Goal: Information Seeking & Learning: Stay updated

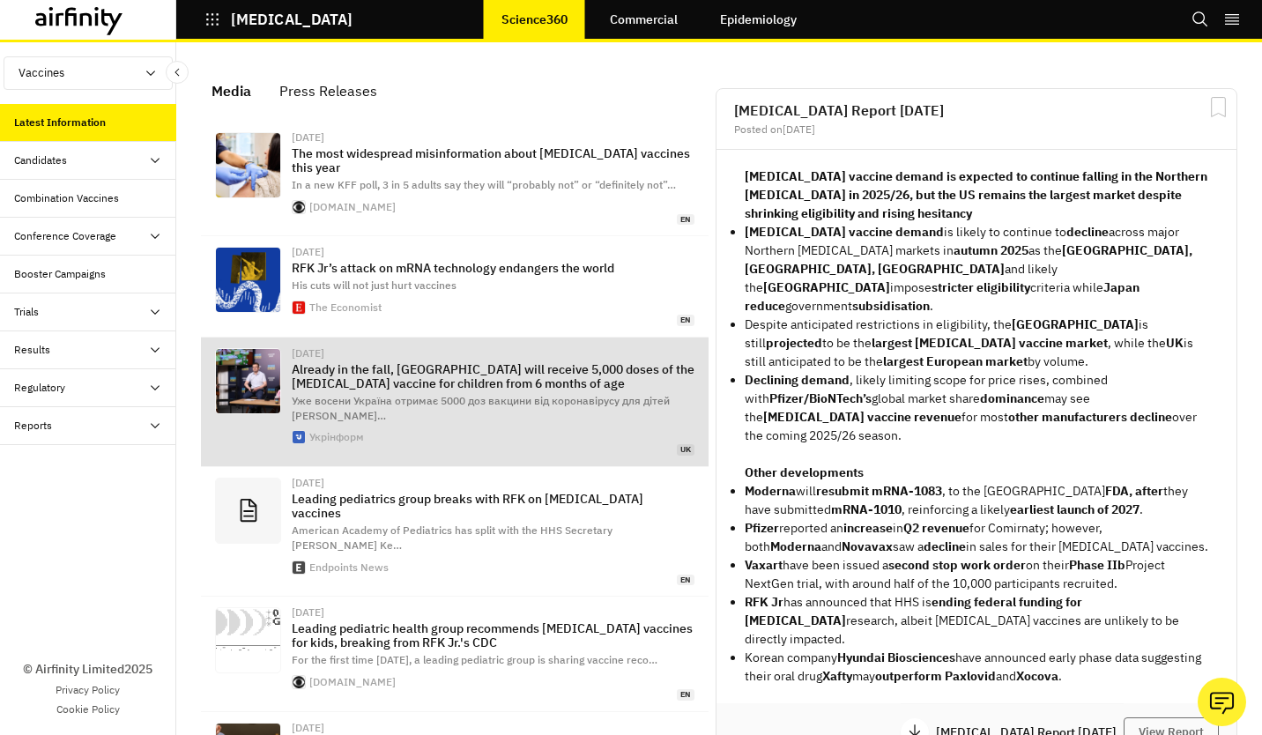
scroll to position [1258, 515]
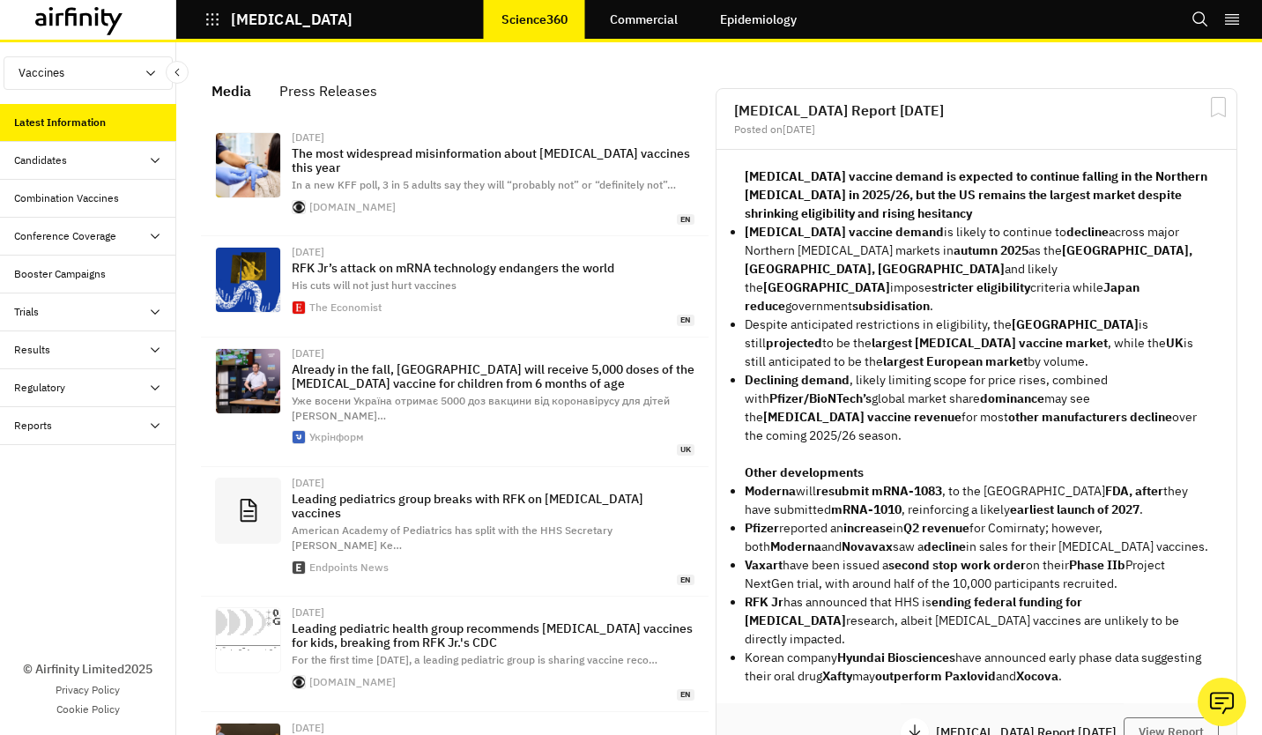
click at [343, 90] on div "Press Releases" at bounding box center [328, 91] width 98 height 26
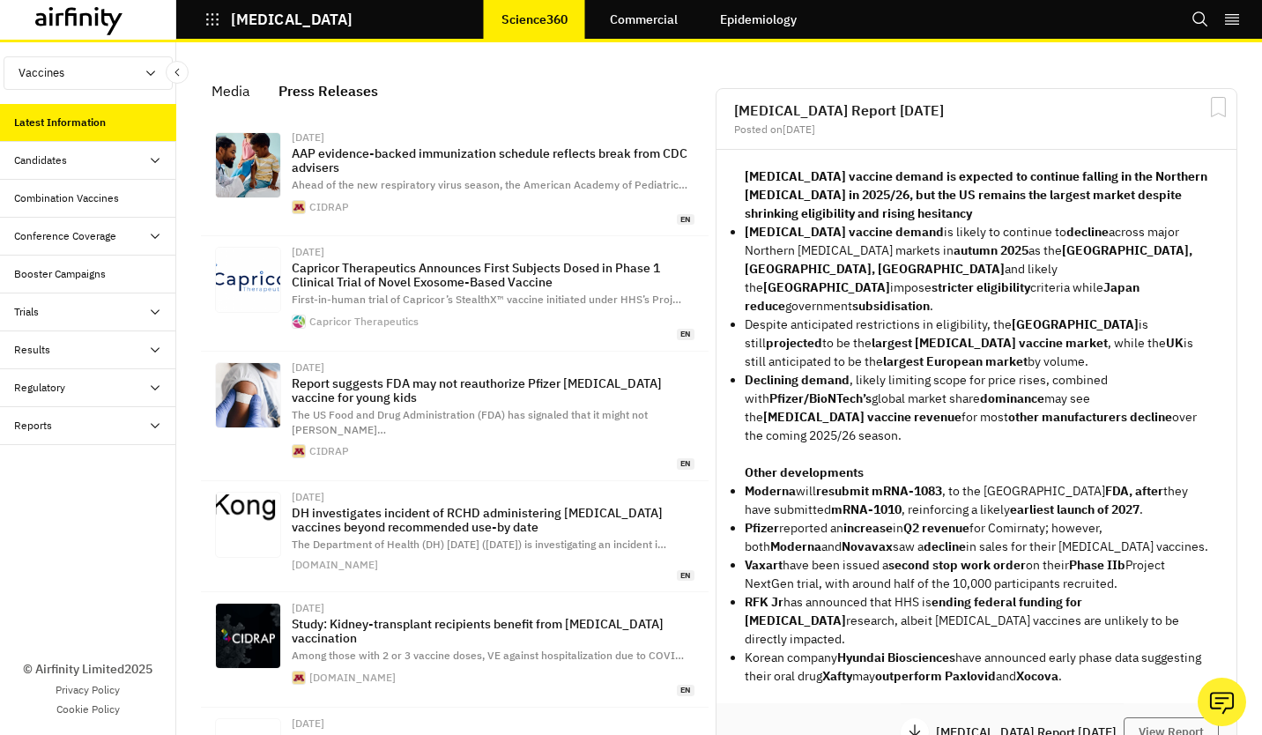
scroll to position [1324, 515]
click at [263, 14] on p "[MEDICAL_DATA]" at bounding box center [292, 19] width 122 height 16
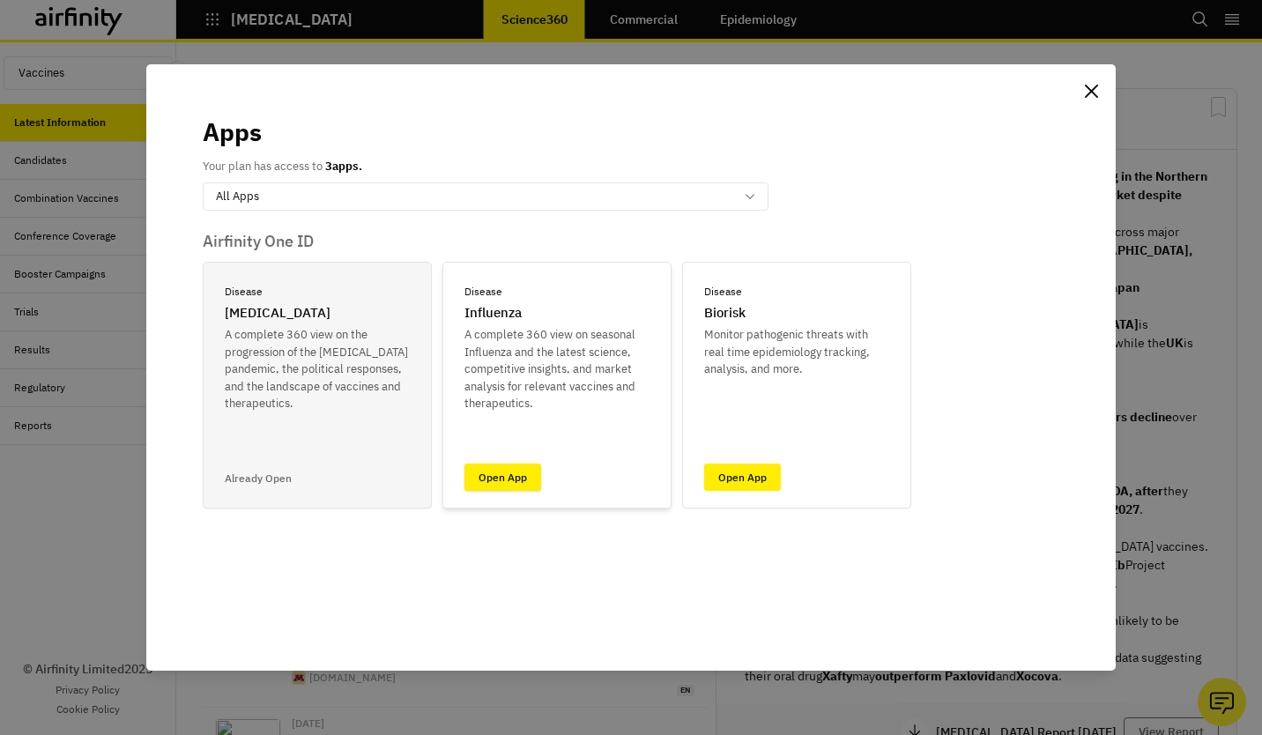
click at [518, 486] on link "Open App" at bounding box center [502, 476] width 77 height 27
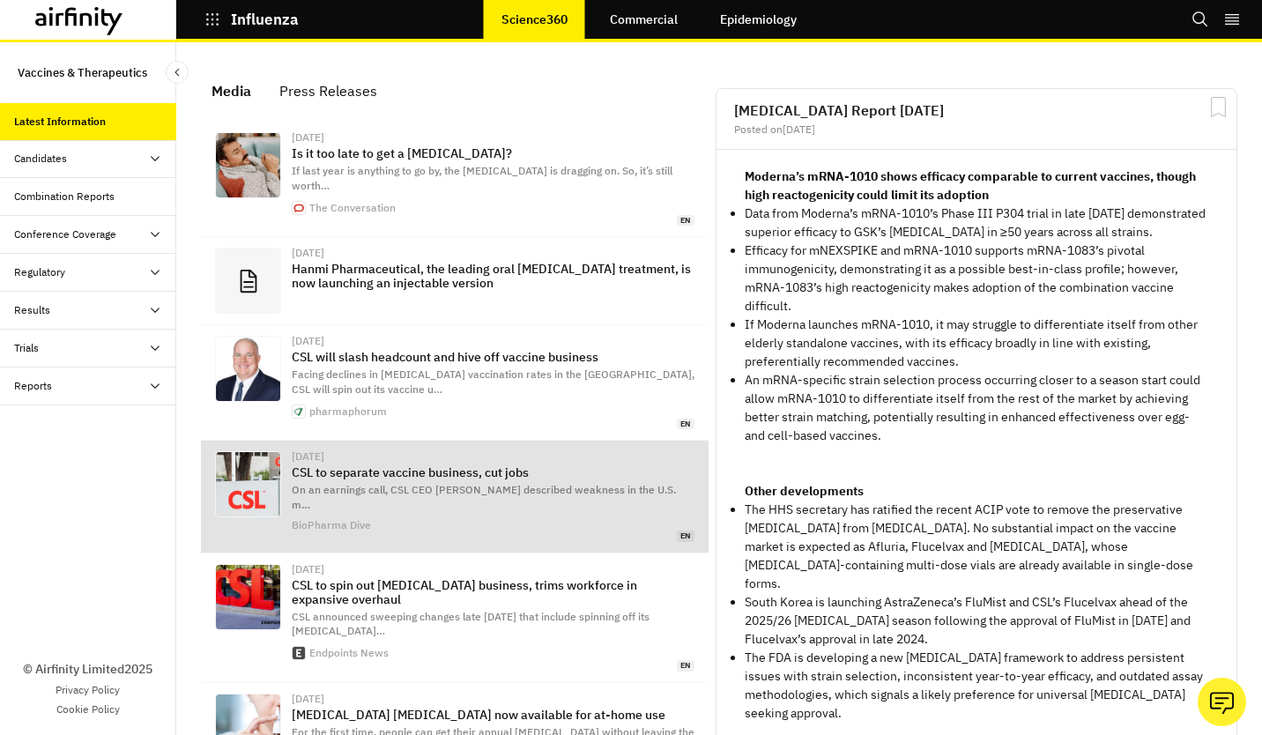
scroll to position [1155, 515]
